Goal: Task Accomplishment & Management: Manage account settings

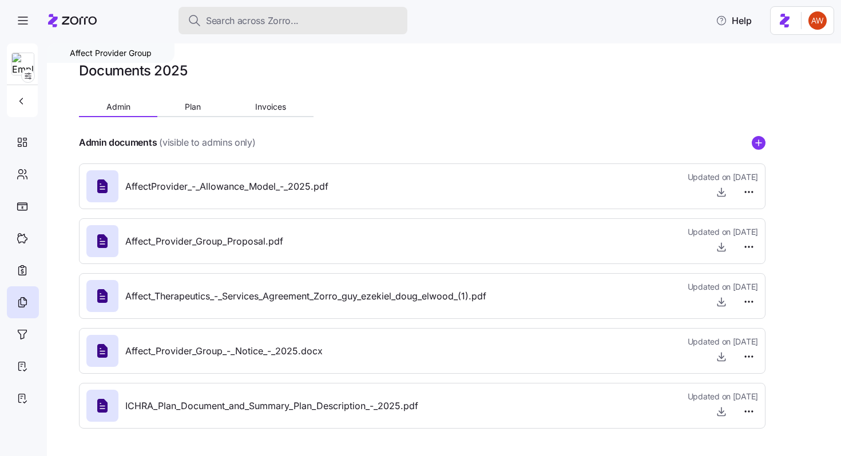
click at [249, 27] on span "Search across Zorro..." at bounding box center [252, 21] width 93 height 14
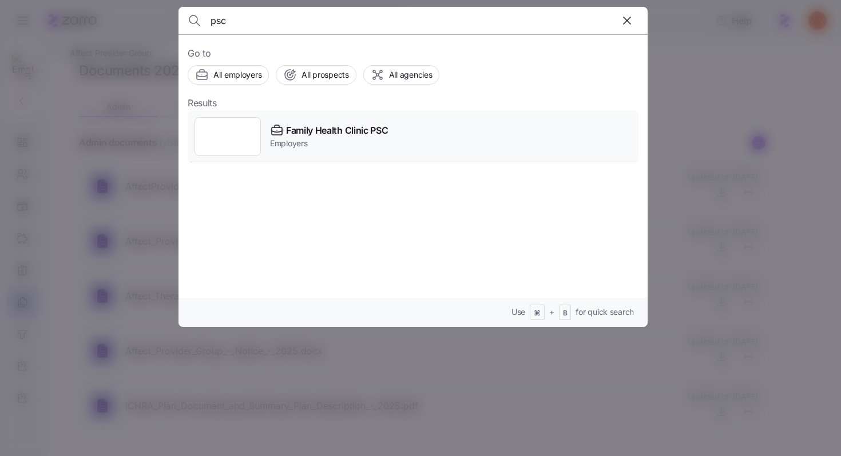
type input "psc"
click at [274, 122] on div "Family Health Clinic PSC Employers" at bounding box center [413, 136] width 451 height 53
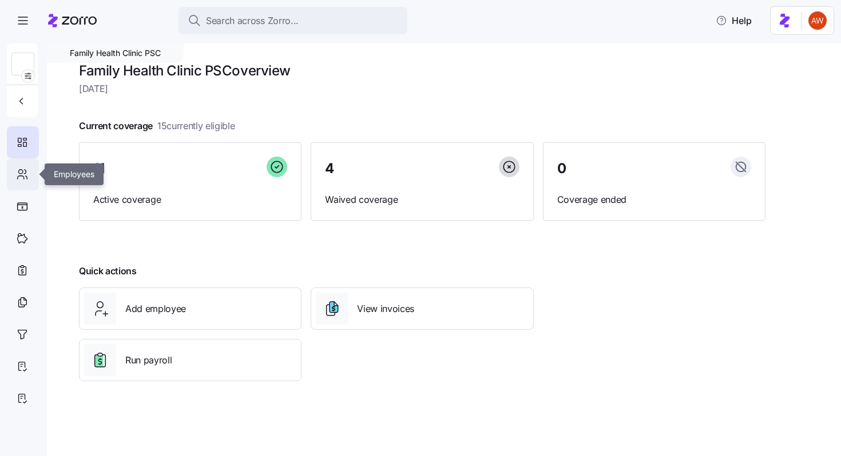
click at [29, 177] on div at bounding box center [23, 174] width 32 height 32
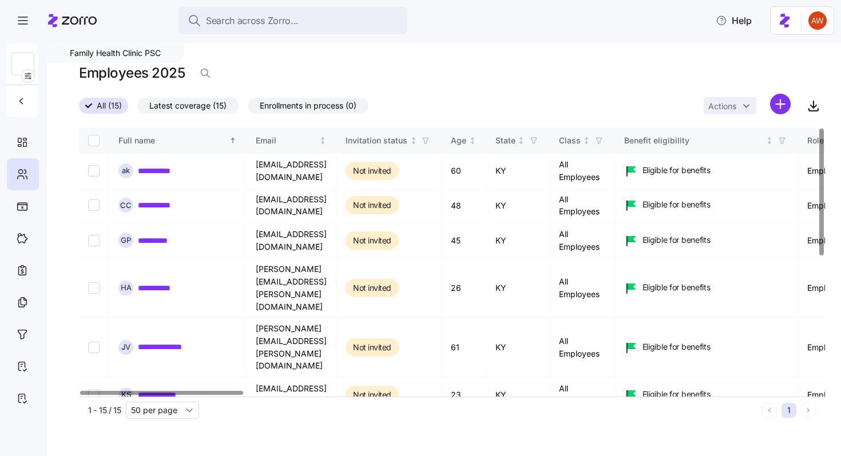
click at [184, 108] on span "Latest coverage (15)" at bounding box center [187, 105] width 77 height 15
click at [137, 109] on input "Latest coverage (15)" at bounding box center [137, 109] width 0 height 0
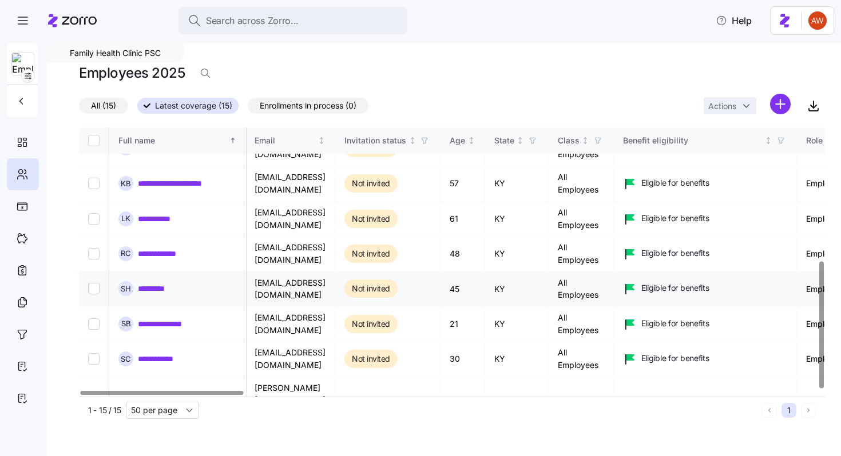
scroll to position [283, 1]
click at [97, 353] on input "Select record 13" at bounding box center [93, 358] width 11 height 11
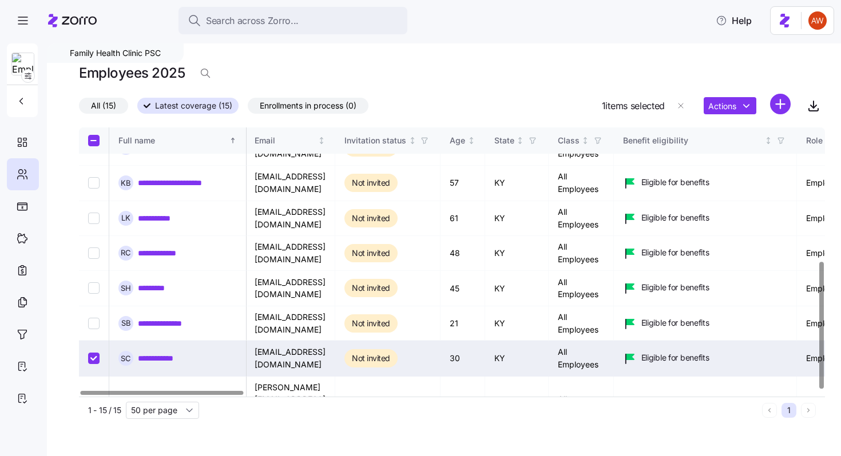
click at [727, 109] on html "**********" at bounding box center [420, 225] width 841 height 450
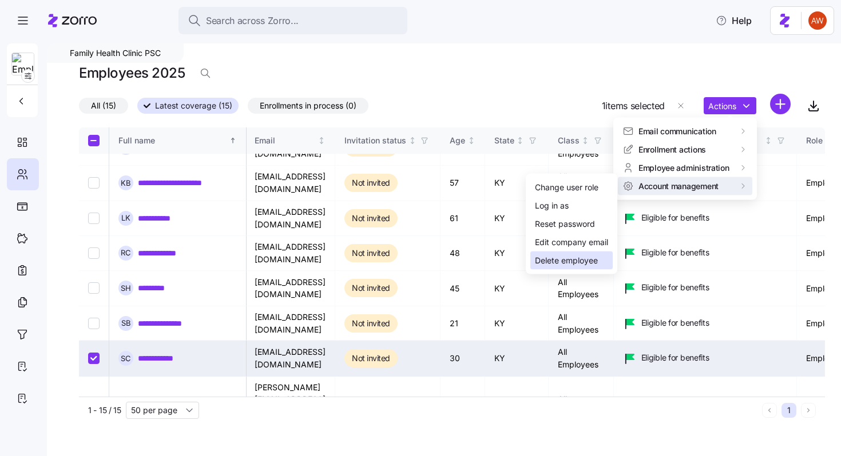
click at [580, 257] on div "Delete employee" at bounding box center [566, 261] width 63 height 13
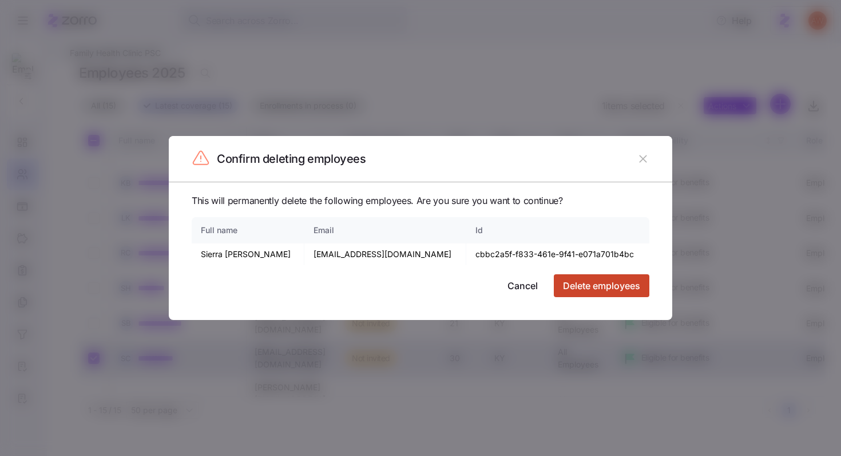
click at [586, 287] on span "Delete employees" at bounding box center [601, 286] width 77 height 14
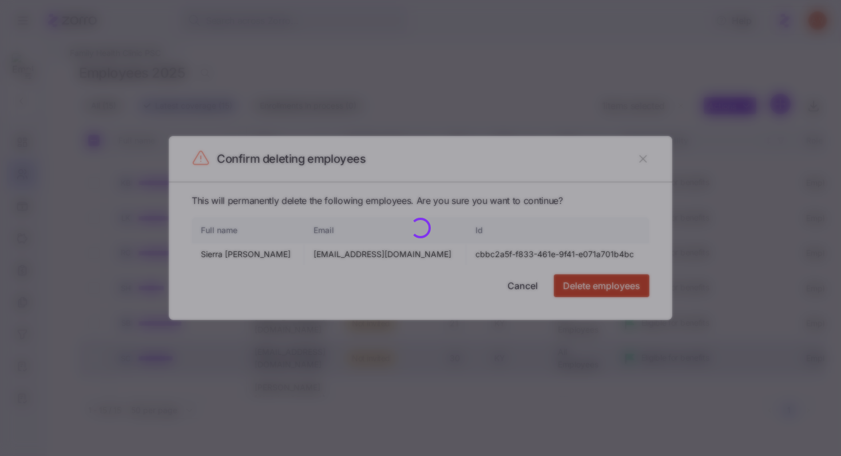
checkbox input "false"
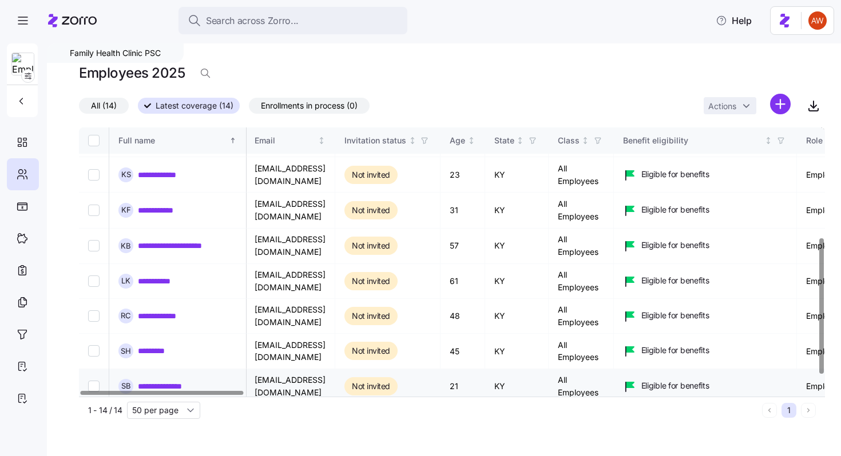
scroll to position [200, 1]
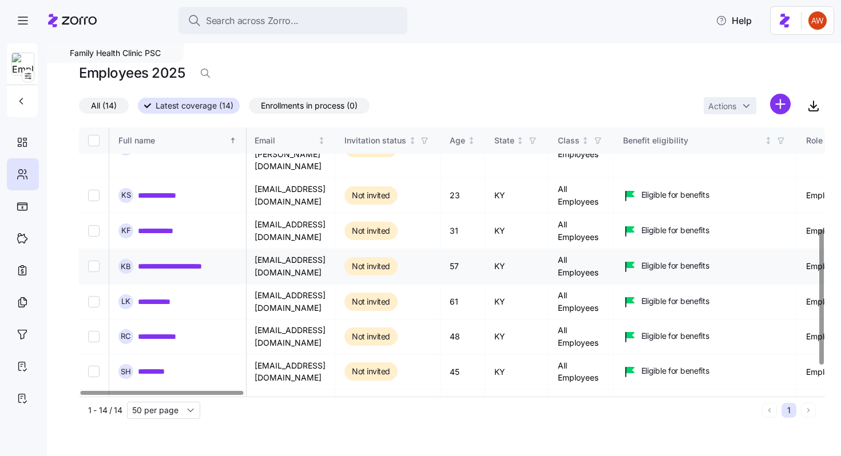
click at [92, 261] on input "Select record 8" at bounding box center [93, 266] width 11 height 11
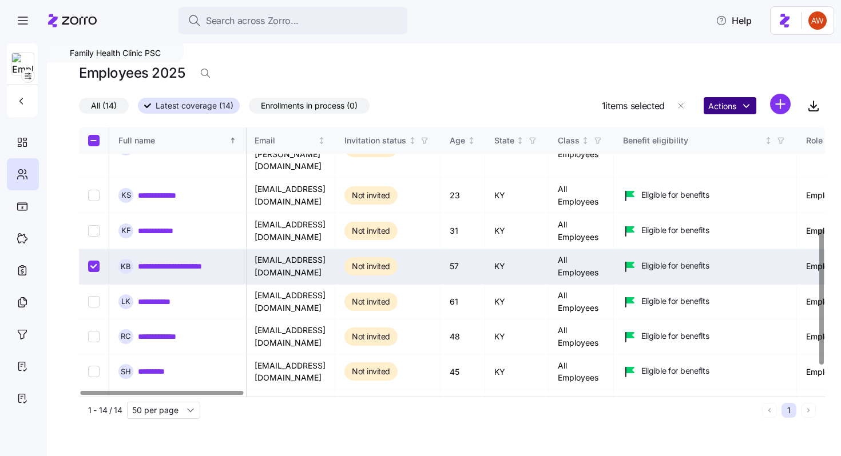
click at [722, 110] on html "**********" at bounding box center [420, 225] width 841 height 450
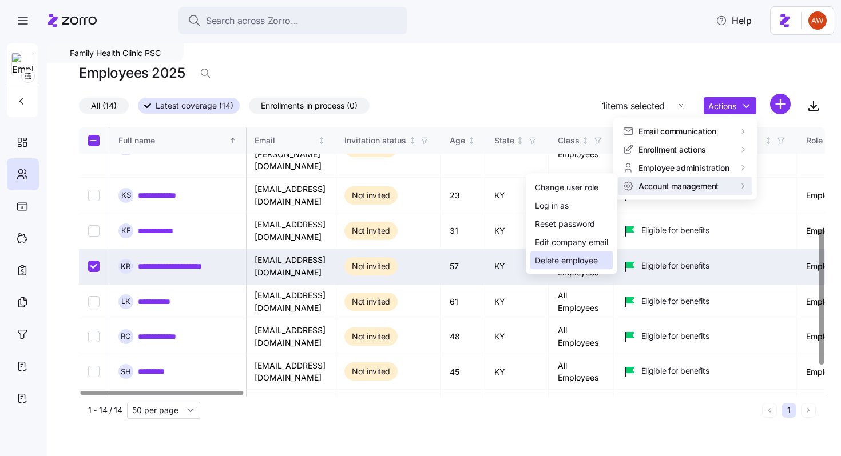
click at [575, 257] on div "Delete employee" at bounding box center [566, 261] width 63 height 13
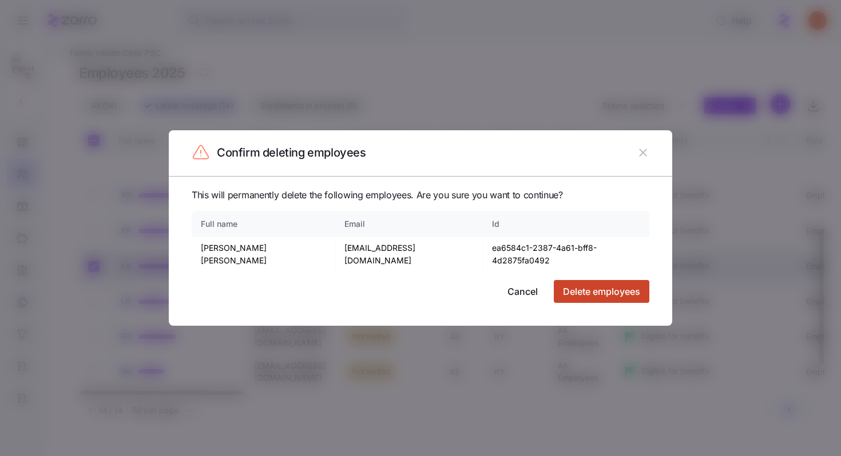
click at [586, 289] on span "Delete employees" at bounding box center [601, 292] width 77 height 14
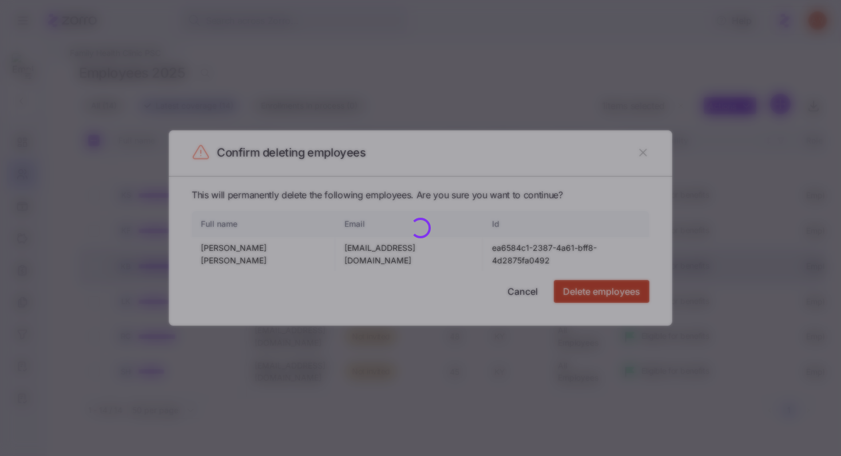
checkbox input "false"
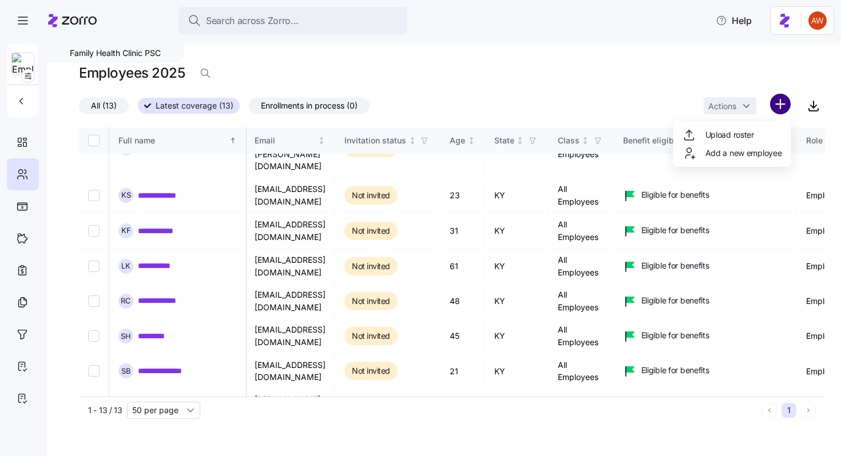
click at [783, 98] on html "**********" at bounding box center [420, 225] width 841 height 450
click at [748, 135] on span "Upload roster" at bounding box center [729, 134] width 49 height 11
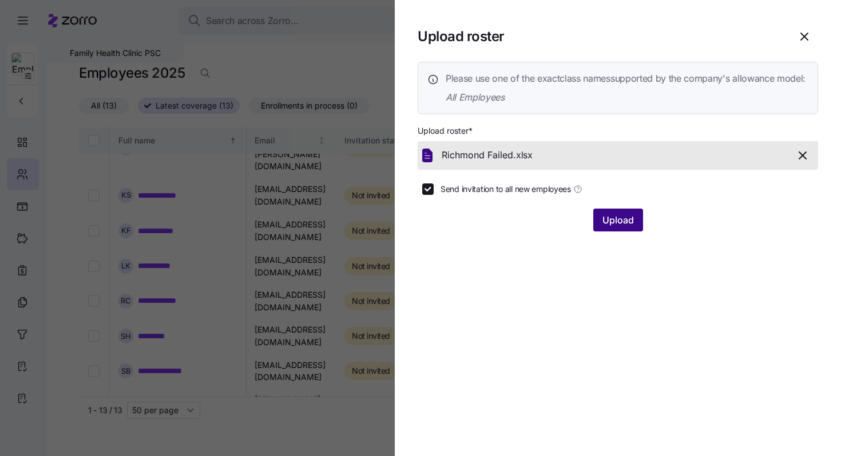
click at [628, 227] on span "Upload" at bounding box center [617, 220] width 31 height 14
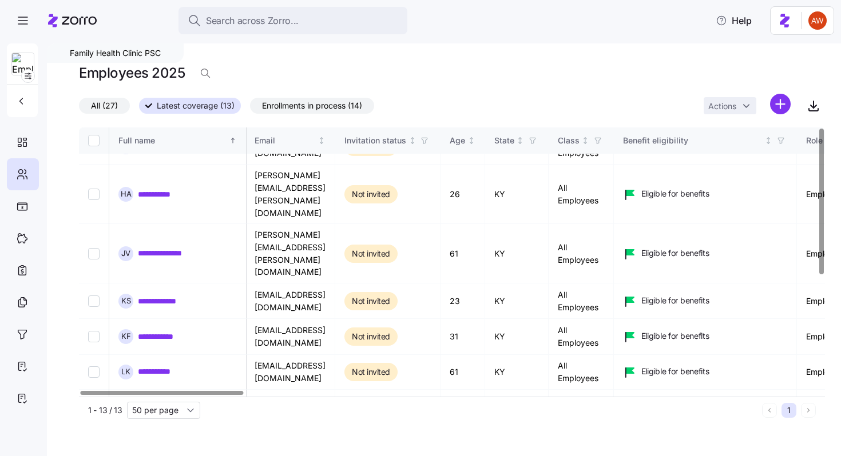
scroll to position [0, 1]
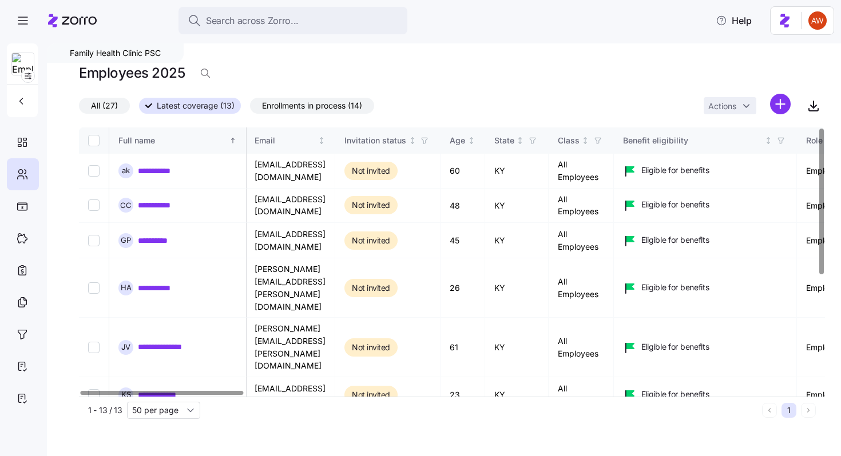
click at [111, 109] on span "All (27)" at bounding box center [104, 105] width 27 height 15
click at [79, 109] on input "All (27)" at bounding box center [79, 109] width 0 height 0
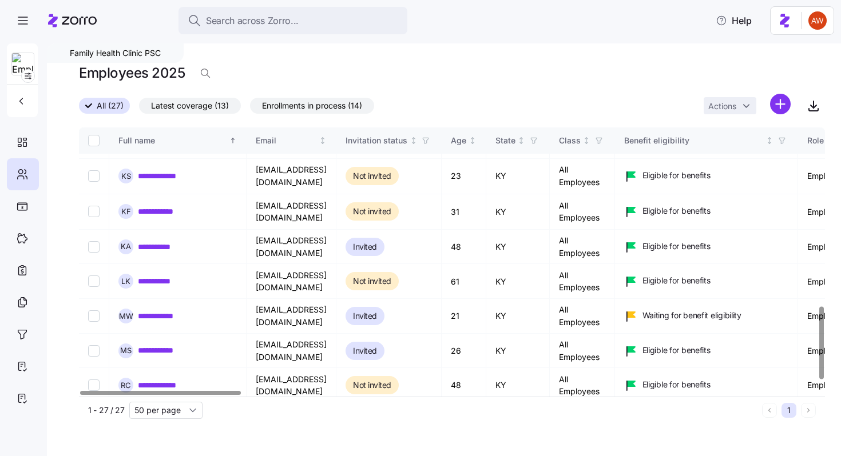
scroll to position [658, 0]
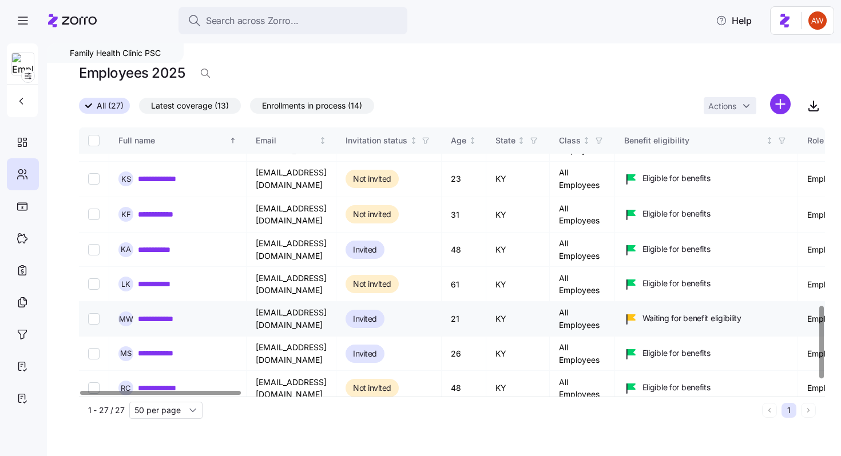
click at [377, 312] on span "Invited" at bounding box center [365, 319] width 24 height 14
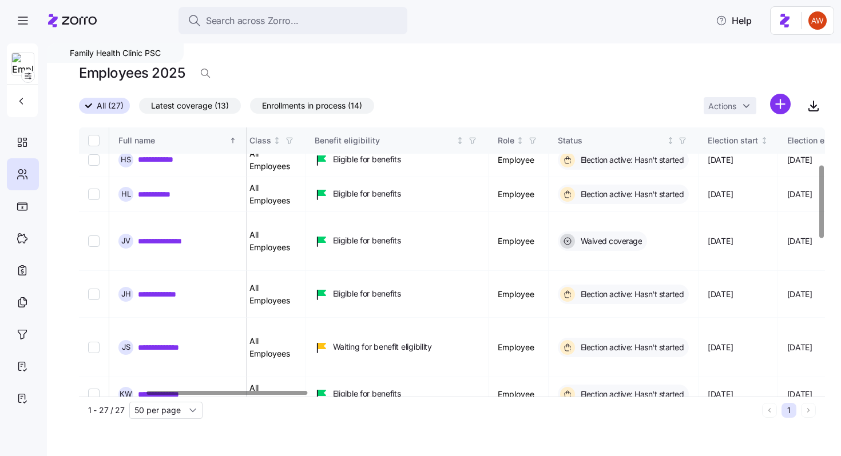
scroll to position [0, 309]
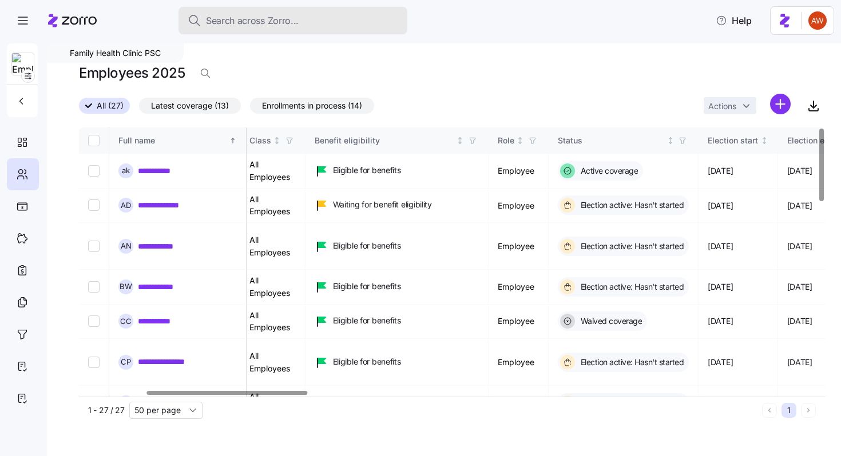
click at [294, 26] on span "Search across Zorro..." at bounding box center [252, 21] width 93 height 14
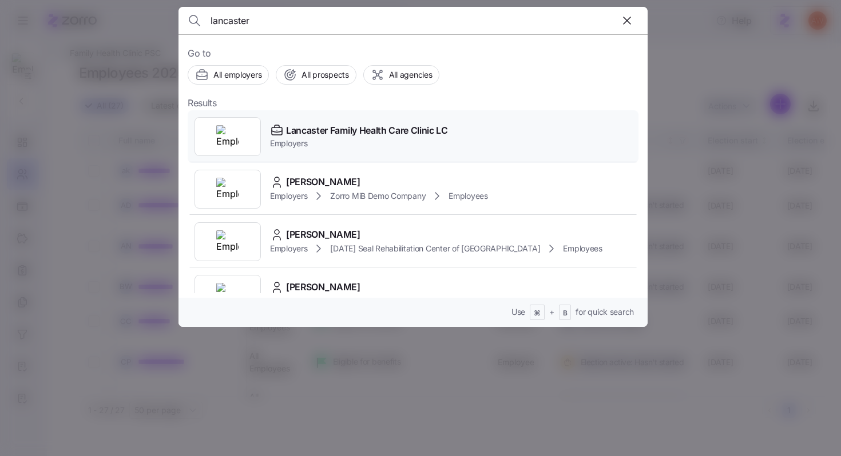
type input "lancaster"
click at [335, 149] on div "Lancaster Family Health Care Clinic LC Employers" at bounding box center [413, 136] width 451 height 53
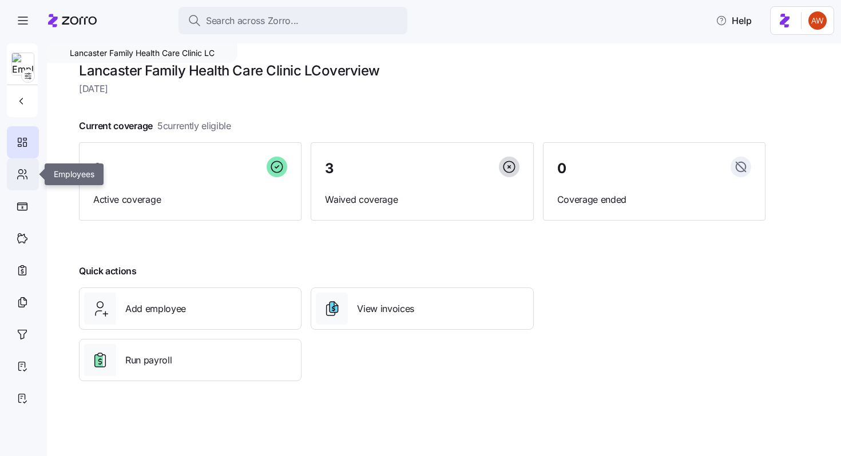
click at [22, 180] on icon at bounding box center [22, 175] width 13 height 14
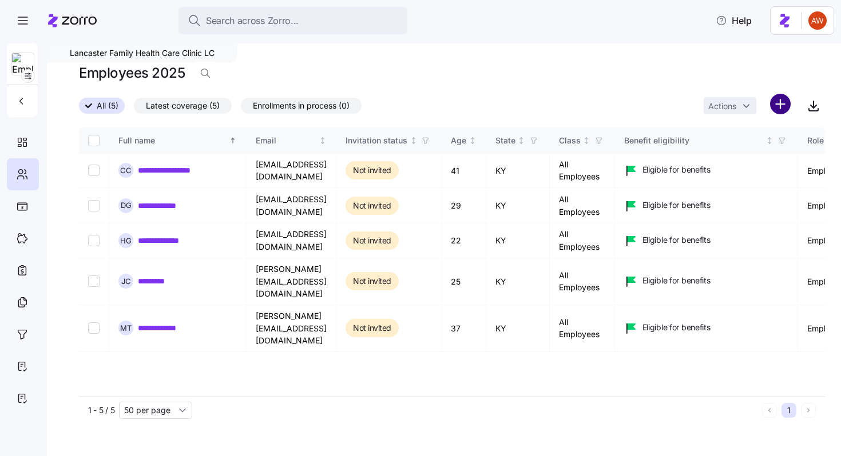
click at [782, 105] on html "**********" at bounding box center [420, 225] width 841 height 450
click at [736, 136] on span "Upload roster" at bounding box center [729, 134] width 49 height 11
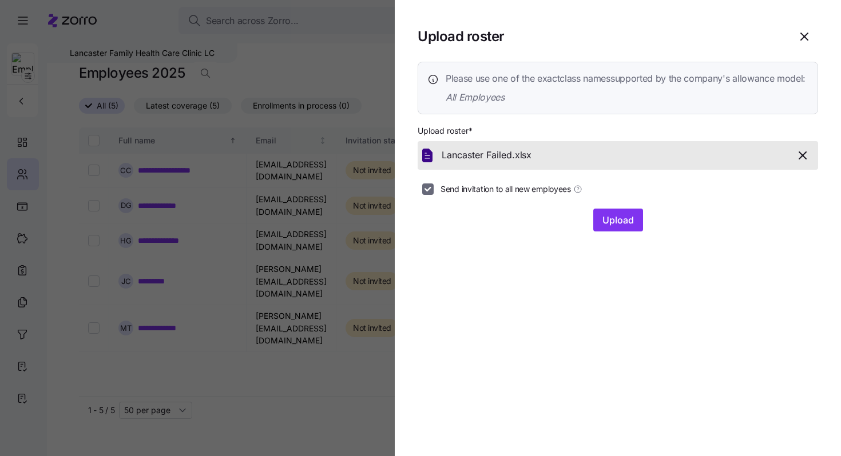
click at [427, 195] on input "Send invitation to all new employees" at bounding box center [427, 189] width 11 height 11
checkbox input "false"
click at [624, 227] on span "Upload" at bounding box center [617, 220] width 31 height 14
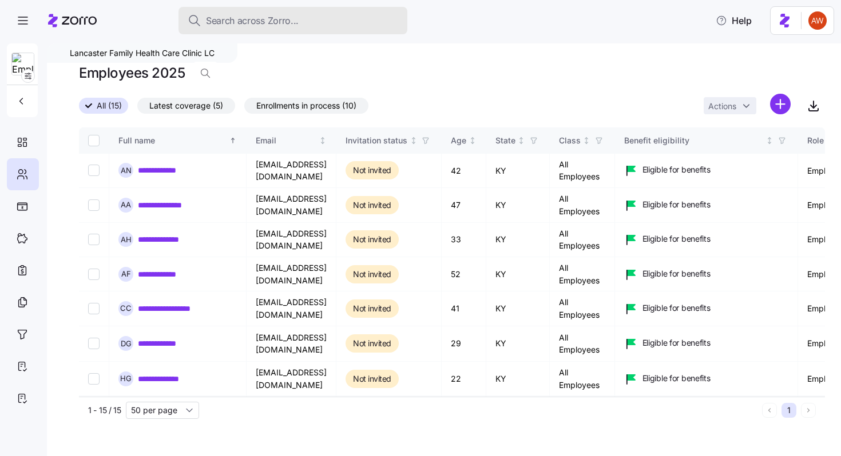
click at [231, 18] on span "Search across Zorro..." at bounding box center [252, 21] width 93 height 14
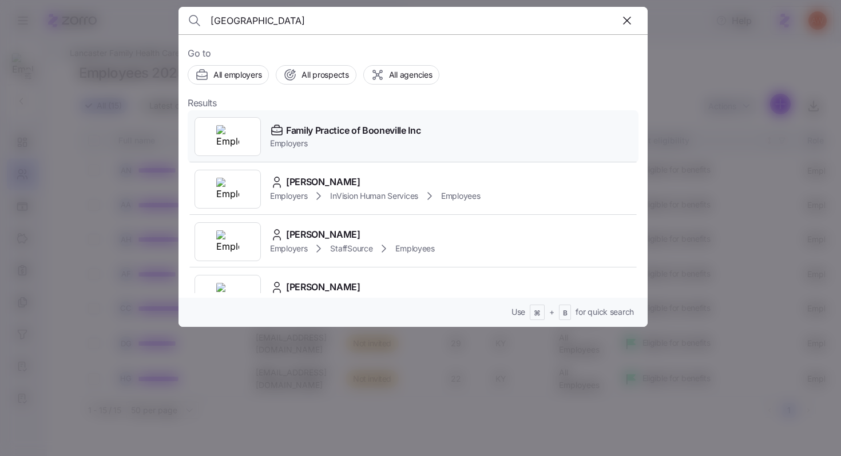
type input "[GEOGRAPHIC_DATA]"
click at [307, 142] on span "Employers" at bounding box center [345, 143] width 150 height 11
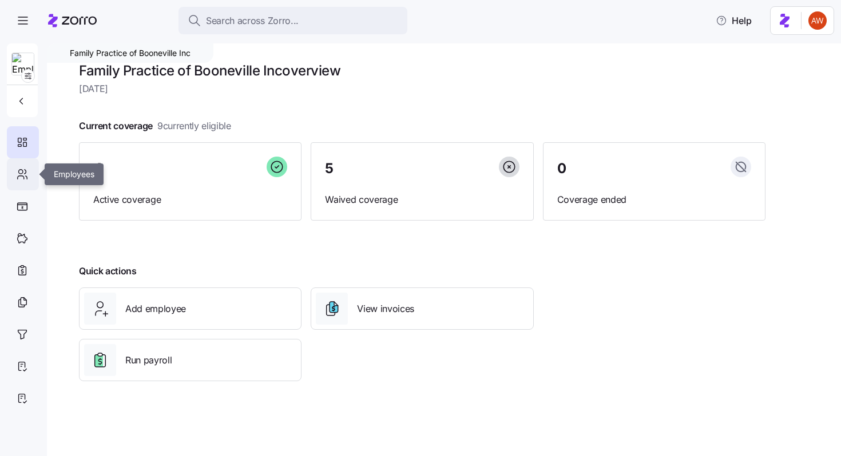
click at [29, 173] on div at bounding box center [23, 174] width 32 height 32
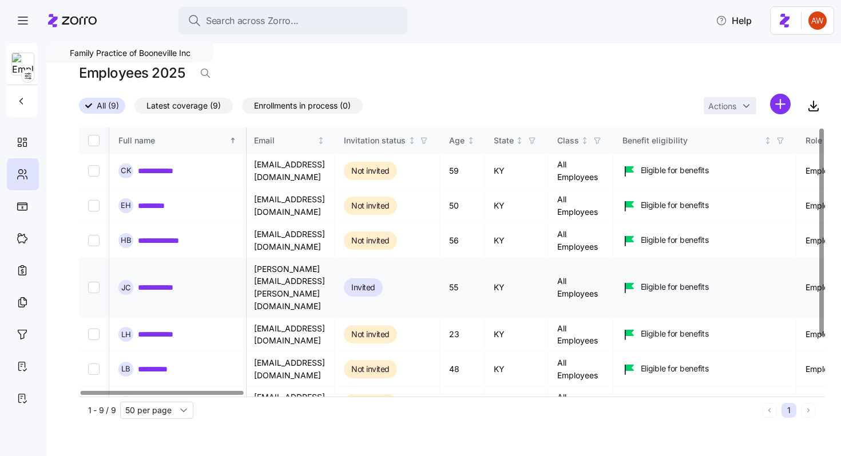
scroll to position [69, 2]
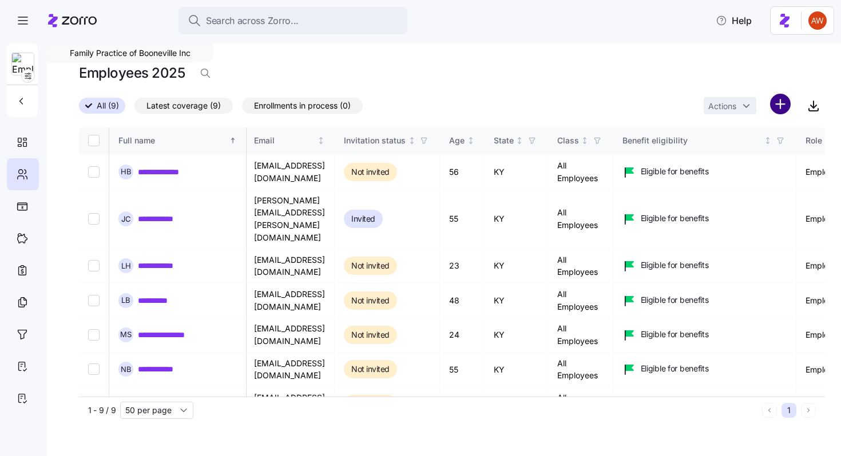
click at [781, 106] on html "**********" at bounding box center [420, 225] width 841 height 450
click at [762, 139] on div "Upload roster" at bounding box center [732, 135] width 109 height 18
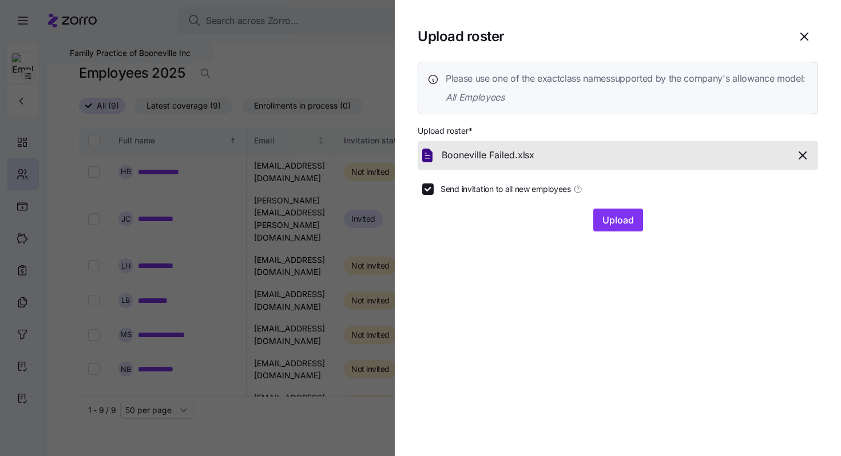
click at [512, 195] on span "Send invitation to all new employees" at bounding box center [505, 189] width 130 height 11
click at [434, 195] on input "Send invitation to all new employees" at bounding box center [427, 189] width 11 height 11
checkbox input "false"
click at [629, 227] on span "Upload" at bounding box center [617, 220] width 31 height 14
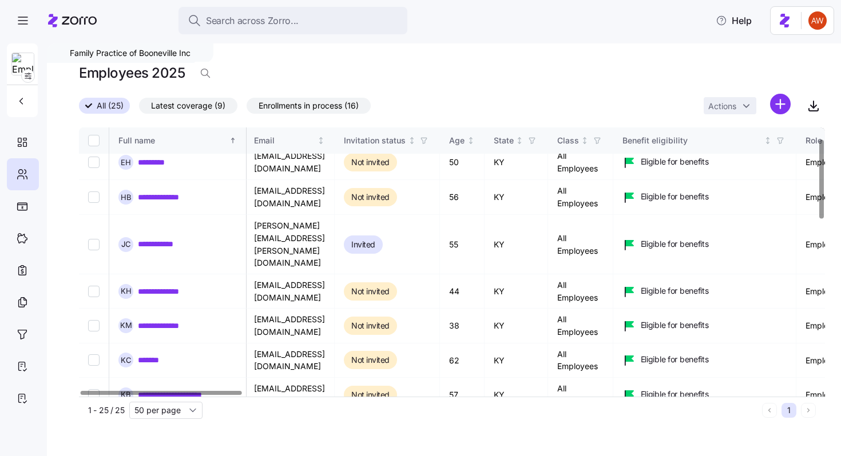
scroll to position [0, 2]
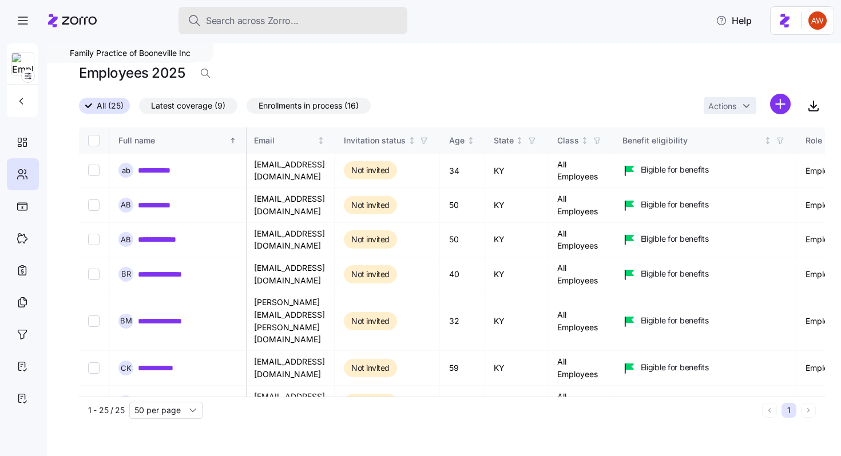
click at [238, 17] on span "Search across Zorro..." at bounding box center [252, 21] width 93 height 14
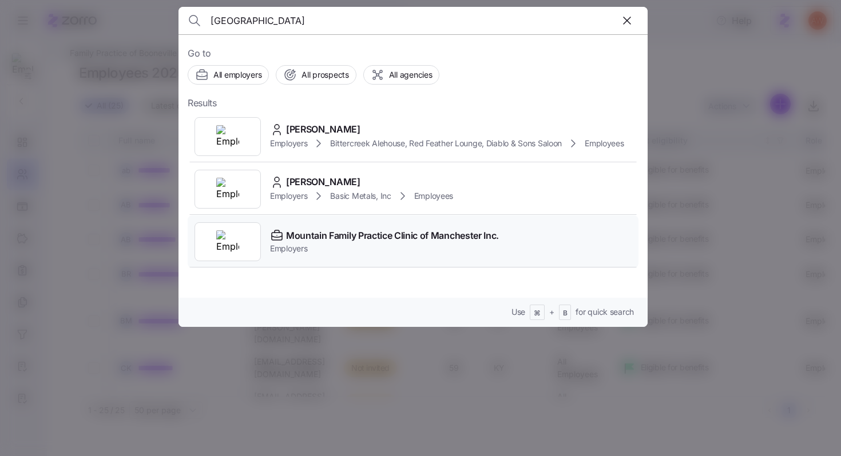
type input "[GEOGRAPHIC_DATA]"
click at [340, 232] on span "Mountain Family Practice Clinic of Manchester Inc." at bounding box center [392, 236] width 213 height 14
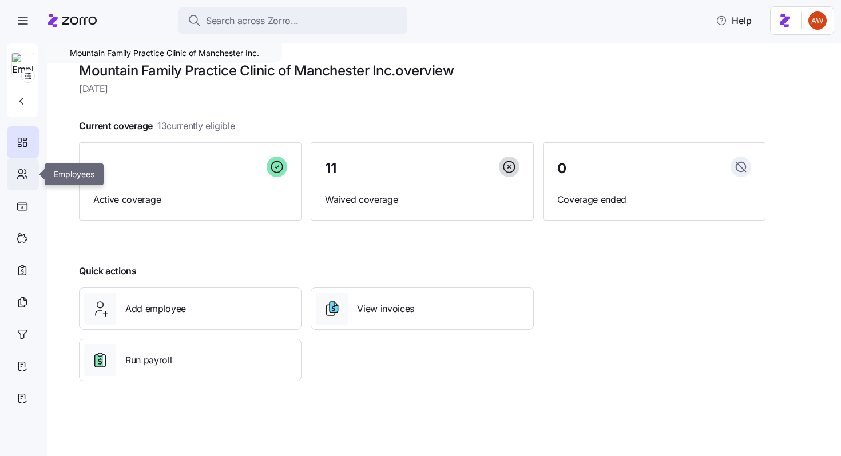
click at [29, 174] on div at bounding box center [23, 174] width 32 height 32
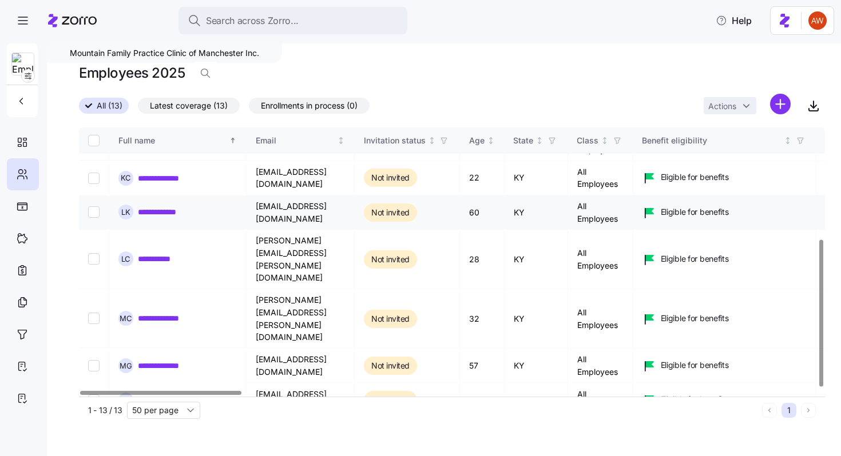
scroll to position [207, 0]
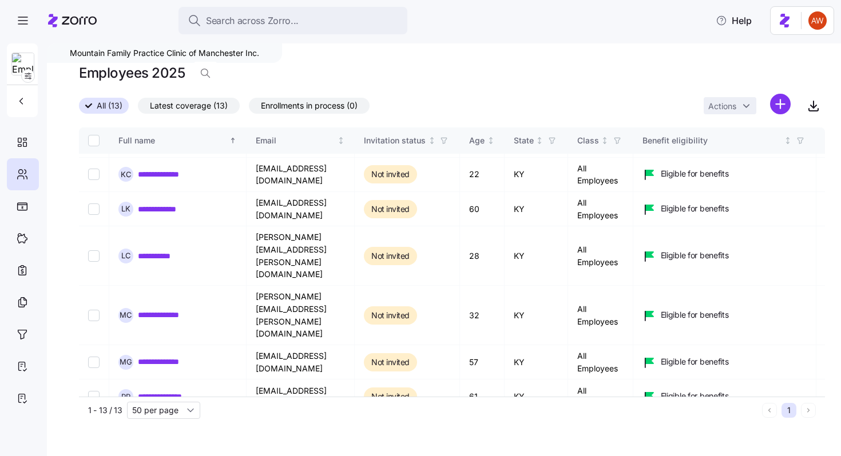
click at [448, 76] on div "Employees 2025" at bounding box center [452, 73] width 746 height 23
click at [777, 101] on html "**********" at bounding box center [420, 225] width 841 height 450
click at [766, 130] on div "Upload roster" at bounding box center [732, 135] width 109 height 18
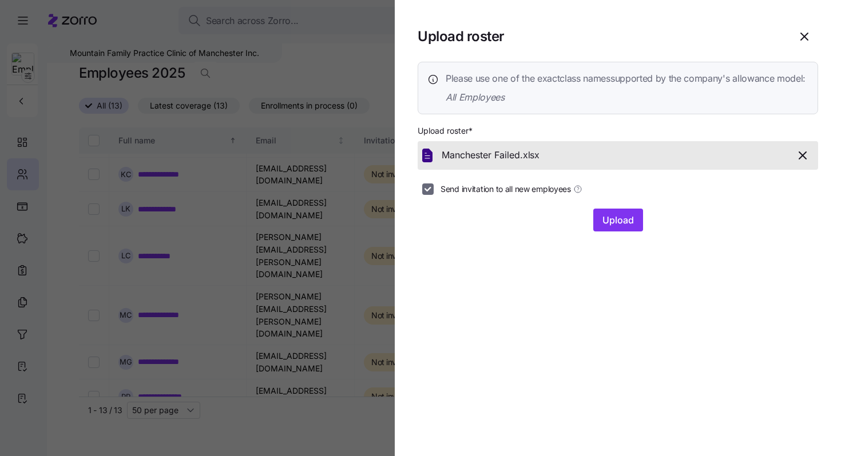
click at [424, 195] on input "Send invitation to all new employees" at bounding box center [427, 189] width 11 height 11
checkbox input "false"
click at [603, 227] on span "Upload" at bounding box center [617, 220] width 31 height 14
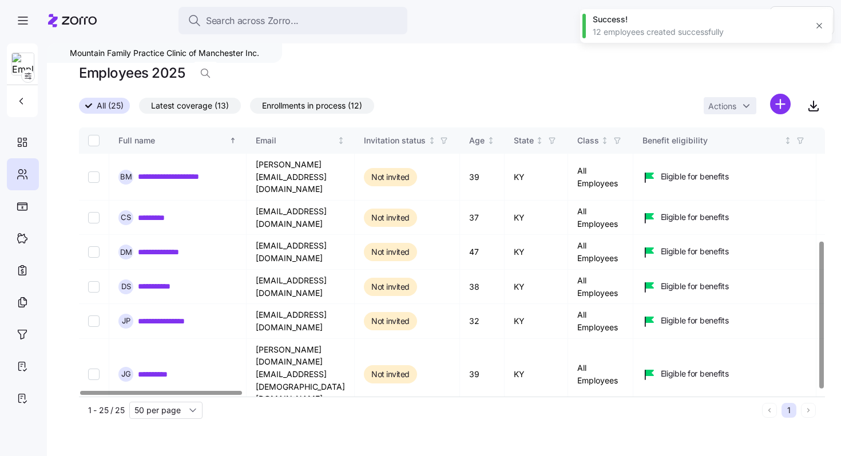
scroll to position [553, 0]
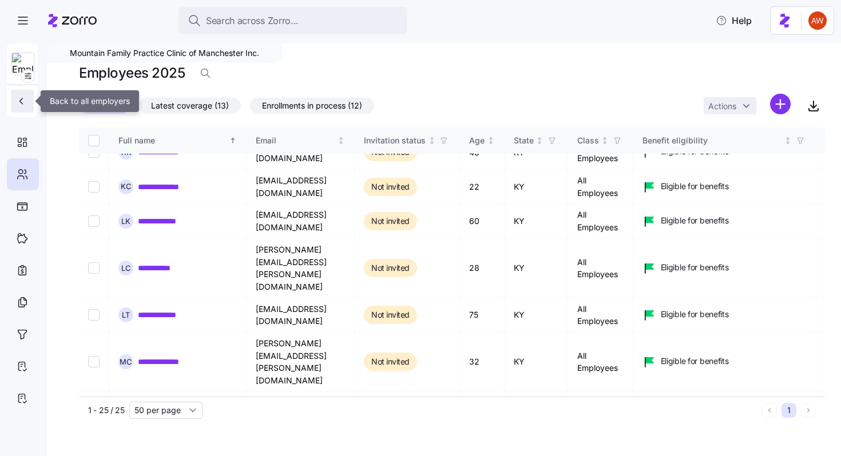
click at [19, 107] on button "button" at bounding box center [22, 101] width 23 height 23
